Goal: Task Accomplishment & Management: Manage account settings

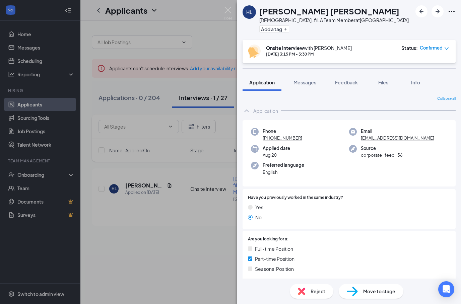
scroll to position [193, 0]
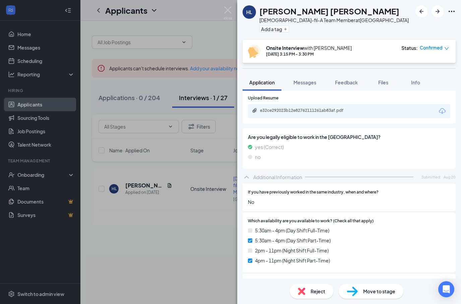
click at [185, 93] on div "[PERSON_NAME] [PERSON_NAME] [DEMOGRAPHIC_DATA]-fil-A Team Member at [GEOGRAPHIC…" at bounding box center [230, 152] width 461 height 304
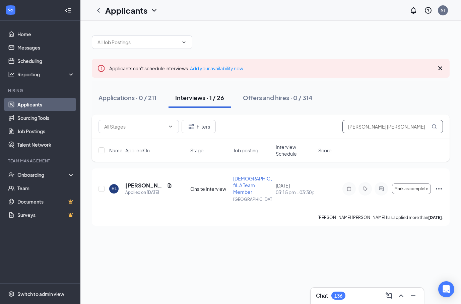
click at [391, 128] on input "[PERSON_NAME] [PERSON_NAME]" at bounding box center [392, 126] width 101 height 13
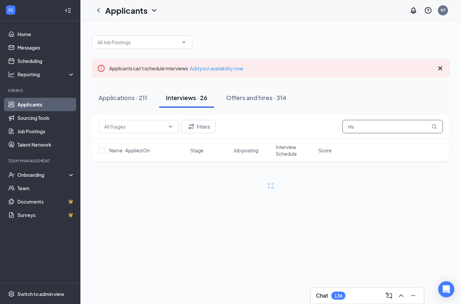
type input "H"
drag, startPoint x: 391, startPoint y: 127, endPoint x: 348, endPoint y: 101, distance: 50.3
click at [348, 101] on div "Applications · 211 Interviews · 26 Offers and hires · 314" at bounding box center [271, 98] width 358 height 20
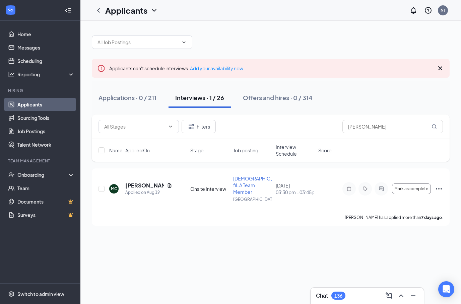
scroll to position [27, 0]
drag, startPoint x: 348, startPoint y: 101, endPoint x: 140, endPoint y: 158, distance: 215.8
click at [0, 0] on html "Home Messages Scheduling Reporting Hiring Applicants Sourcing Tools Job Posting…" at bounding box center [230, 152] width 461 height 304
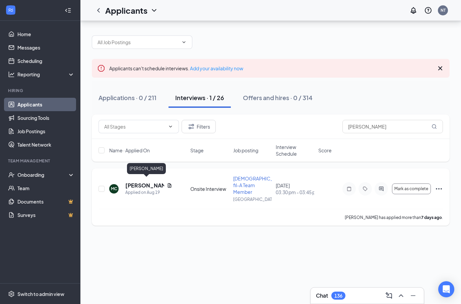
click at [141, 182] on h5 "[PERSON_NAME]" at bounding box center [144, 185] width 39 height 7
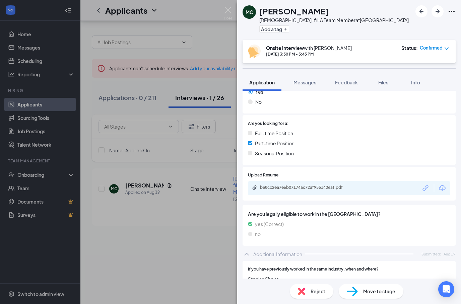
scroll to position [121, 0]
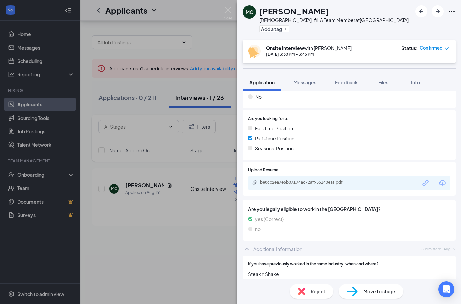
click at [442, 181] on icon "Download" at bounding box center [442, 183] width 8 height 8
click at [184, 72] on div "MC [PERSON_NAME][DEMOGRAPHIC_DATA]-fil-A Team Member at [GEOGRAPHIC_DATA] Add a…" at bounding box center [230, 152] width 461 height 304
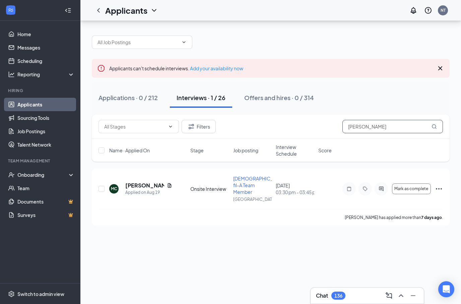
click at [399, 120] on input "[PERSON_NAME]" at bounding box center [392, 126] width 101 height 13
type input "M"
paste input "[PERSON_NAME]"
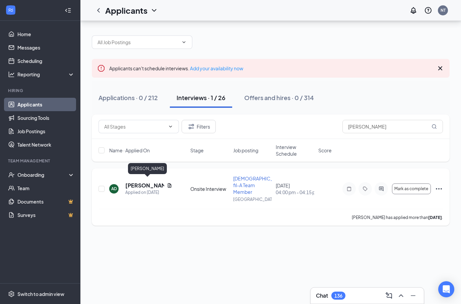
click at [140, 182] on h5 "[PERSON_NAME]" at bounding box center [144, 185] width 39 height 7
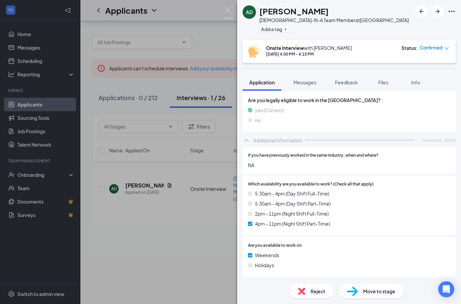
scroll to position [199, 0]
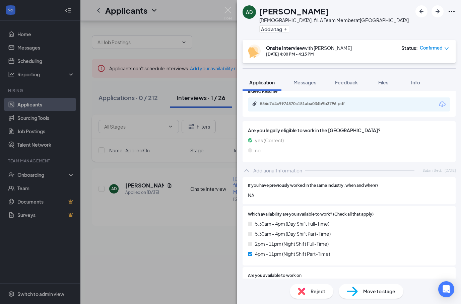
click at [443, 104] on icon "Download" at bounding box center [442, 105] width 7 height 6
click at [189, 166] on div "AD [PERSON_NAME] [DEMOGRAPHIC_DATA]-fil-A Team Member at [GEOGRAPHIC_DATA] Add …" at bounding box center [230, 152] width 461 height 304
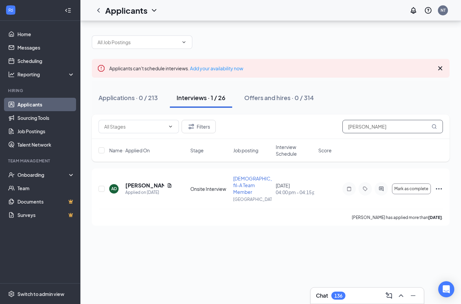
click at [364, 120] on input "[PERSON_NAME]" at bounding box center [392, 126] width 101 height 13
type input "V"
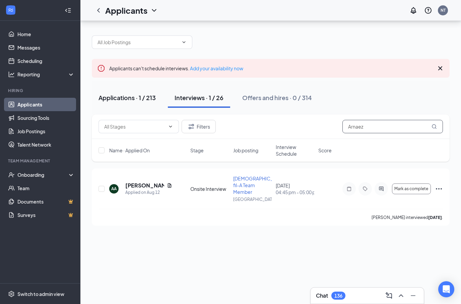
type input "Arnaez"
click at [135, 93] on div "Applications · 1 / 213" at bounding box center [127, 97] width 57 height 8
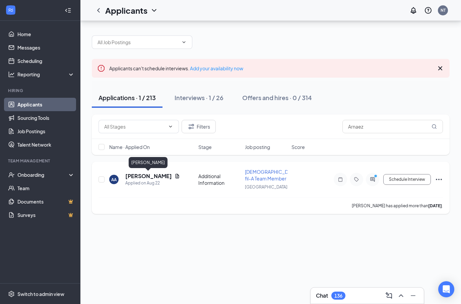
click at [149, 173] on h5 "[PERSON_NAME]" at bounding box center [148, 176] width 47 height 7
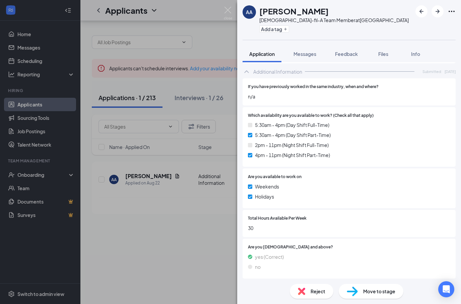
scroll to position [190, 0]
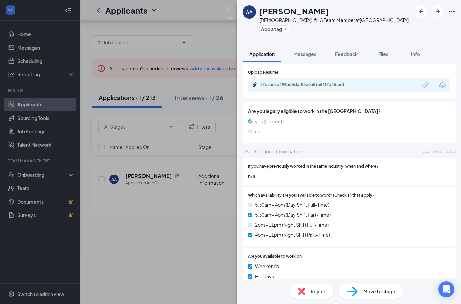
click at [440, 83] on icon "Download" at bounding box center [442, 85] width 7 height 6
click at [165, 193] on div "AA [PERSON_NAME][DEMOGRAPHIC_DATA]-fil-A Team Member at [GEOGRAPHIC_DATA] Add a…" at bounding box center [230, 152] width 461 height 304
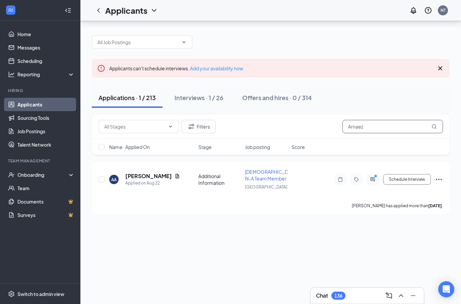
click at [370, 120] on input "Arnaez" at bounding box center [392, 126] width 101 height 13
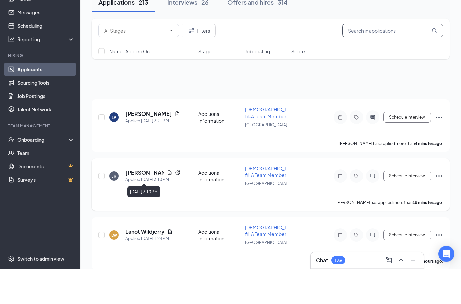
scroll to position [31, 0]
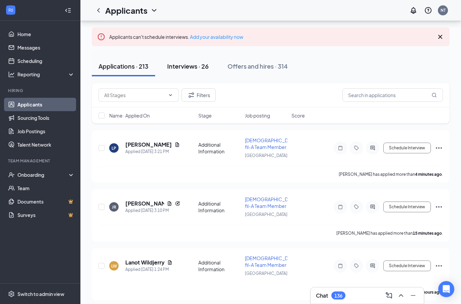
click at [198, 64] on div "Interviews · 26" at bounding box center [188, 66] width 42 height 8
